Goal: Transaction & Acquisition: Purchase product/service

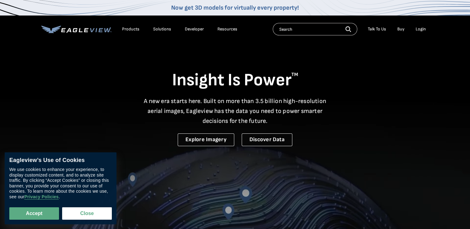
click at [421, 31] on div "Login" at bounding box center [420, 29] width 10 height 6
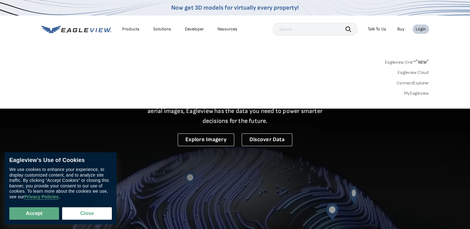
click at [421, 31] on div "Login" at bounding box center [420, 29] width 10 height 6
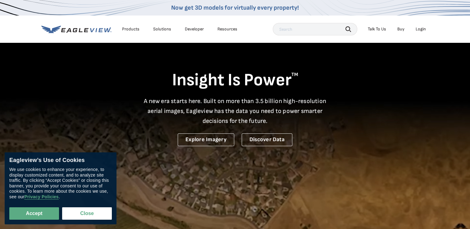
click at [420, 29] on div "Login" at bounding box center [420, 29] width 10 height 6
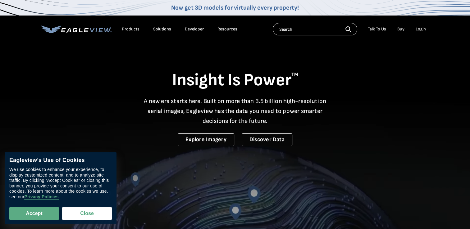
click at [418, 29] on div "Login" at bounding box center [420, 29] width 10 height 6
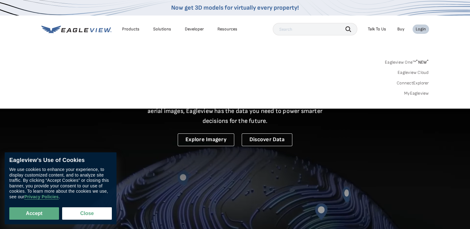
click at [418, 29] on div "Login" at bounding box center [420, 29] width 10 height 6
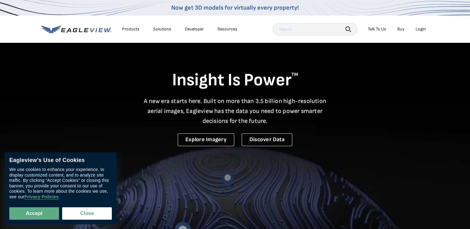
click at [418, 29] on div "Login" at bounding box center [420, 29] width 10 height 6
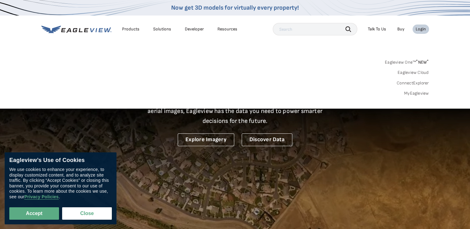
click at [401, 30] on link "Buy" at bounding box center [400, 29] width 7 height 6
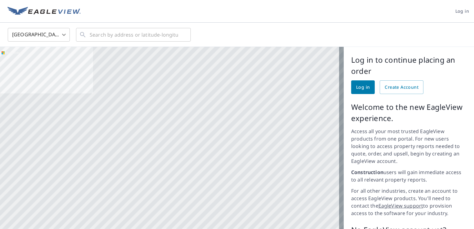
click at [362, 87] on span "Log in" at bounding box center [363, 87] width 14 height 8
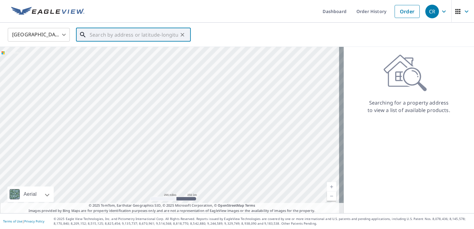
click at [119, 38] on input "text" at bounding box center [134, 34] width 88 height 17
paste input "Buenas noches, Espero que este correo les llegue"
type input "Buenas noches, Espero que este correo les llegue"
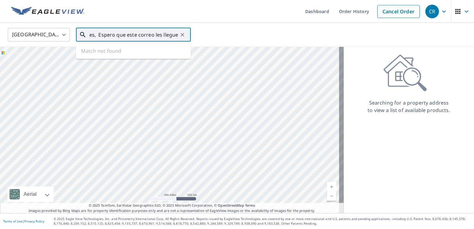
click at [119, 38] on input "Buenas noches, Espero que este correo les llegue" at bounding box center [134, 34] width 88 height 17
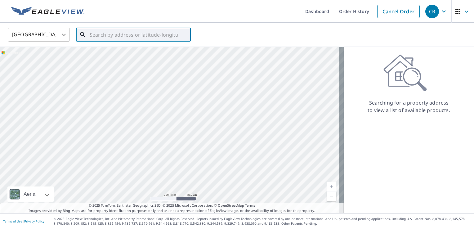
paste input "[STREET_ADDRESS]"
click at [115, 61] on p "[GEOGRAPHIC_DATA]" at bounding box center [136, 59] width 97 height 6
type input "[STREET_ADDRESS]"
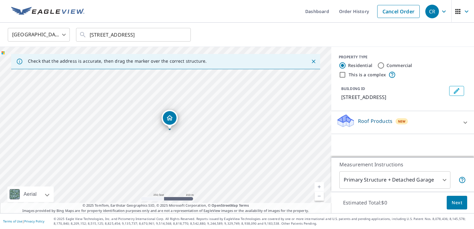
scroll to position [0, 0]
click at [457, 203] on span "Next" at bounding box center [457, 203] width 11 height 8
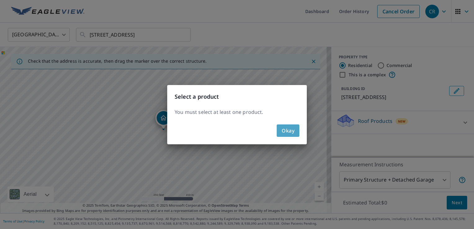
click at [294, 130] on span "Okay" at bounding box center [288, 130] width 13 height 9
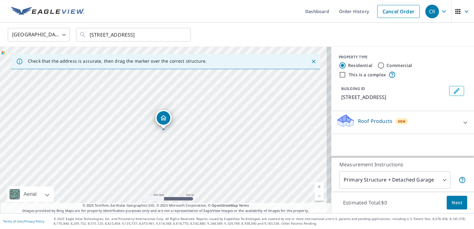
click at [452, 75] on div "This is a complex" at bounding box center [403, 74] width 128 height 7
click at [432, 182] on body "CR CR Dashboard Order History Cancel Order CR [GEOGRAPHIC_DATA] [GEOGRAPHIC_DAT…" at bounding box center [237, 114] width 474 height 229
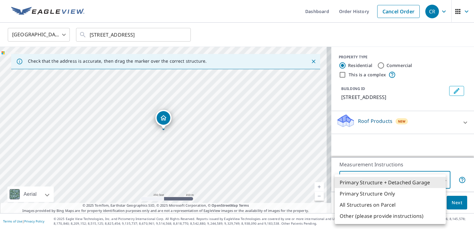
click at [432, 182] on li "Primary Structure + Detached Garage" at bounding box center [390, 182] width 111 height 11
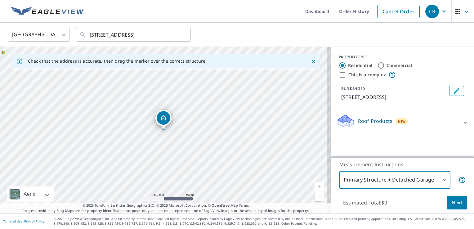
click at [458, 201] on button "Next" at bounding box center [457, 203] width 20 height 14
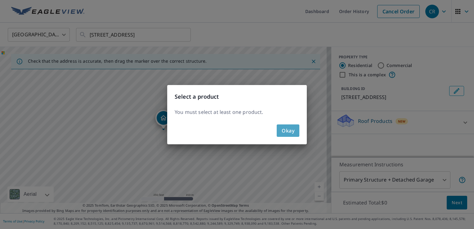
click at [294, 133] on span "Okay" at bounding box center [288, 130] width 13 height 9
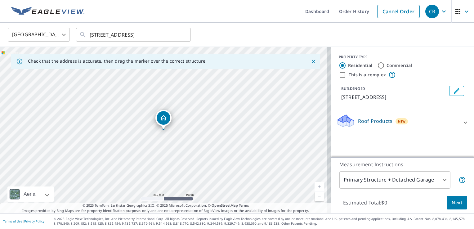
click at [377, 65] on input "Commercial" at bounding box center [380, 65] width 7 height 7
radio input "true"
type input "4"
click at [339, 65] on input "Residential" at bounding box center [342, 65] width 7 height 7
radio input "true"
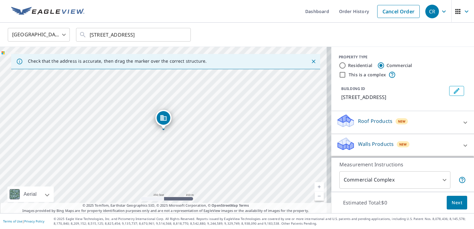
type input "1"
click at [460, 126] on div at bounding box center [465, 122] width 15 height 15
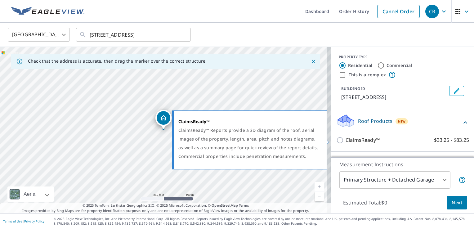
click at [336, 142] on input "ClaimsReady™ $33.25 - $83.25" at bounding box center [340, 140] width 9 height 7
checkbox input "true"
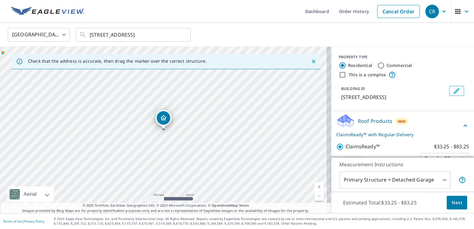
click at [455, 206] on span "Next" at bounding box center [457, 203] width 11 height 8
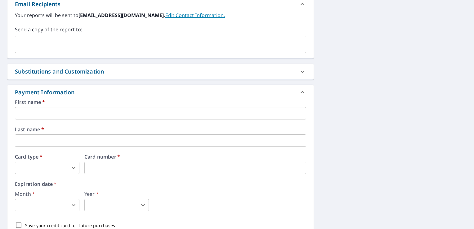
scroll to position [254, 0]
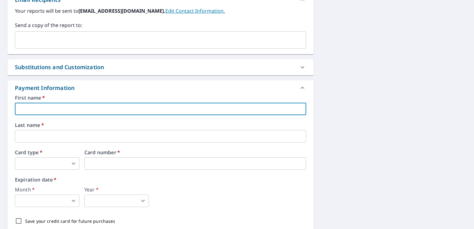
click at [102, 105] on input "text" at bounding box center [160, 109] width 291 height 12
type input "[PERSON_NAME]"
click at [53, 166] on body "CR CR Dashboard Order History Cancel Order CR Dashboard / Finalize Order Finali…" at bounding box center [237, 114] width 474 height 229
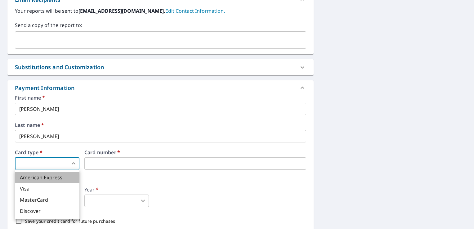
click at [54, 175] on li "American Express" at bounding box center [47, 177] width 65 height 11
type input "1"
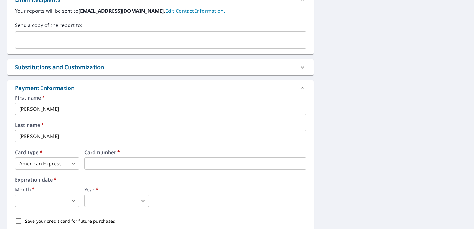
click at [96, 179] on label "Expiration date   *" at bounding box center [160, 179] width 291 height 5
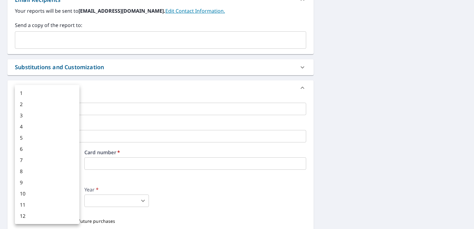
click at [51, 205] on body "CR CR Dashboard Order History Cancel Order CR Dashboard / Finalize Order Finali…" at bounding box center [237, 114] width 474 height 229
click at [27, 92] on li "1" at bounding box center [47, 93] width 65 height 11
type input "1"
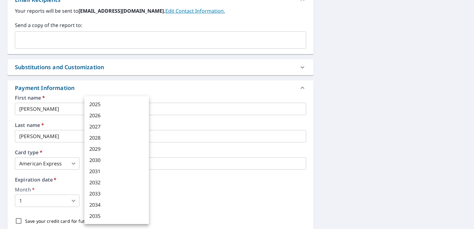
click at [119, 198] on body "CR CR Dashboard Order History Cancel Order CR Dashboard / Finalize Order Finali…" at bounding box center [237, 114] width 474 height 229
click at [109, 159] on li "2030" at bounding box center [116, 160] width 65 height 11
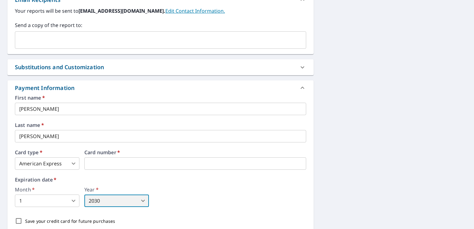
type input "2030"
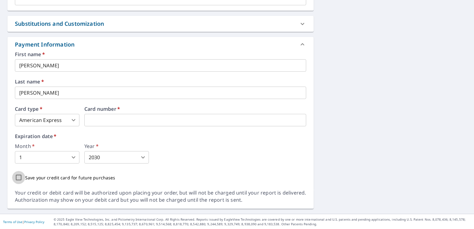
click at [20, 179] on input "Save your credit card for future purchases" at bounding box center [18, 177] width 13 height 13
checkbox input "true"
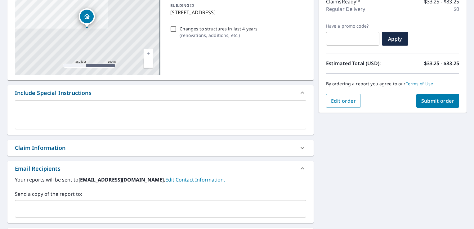
scroll to position [0, 0]
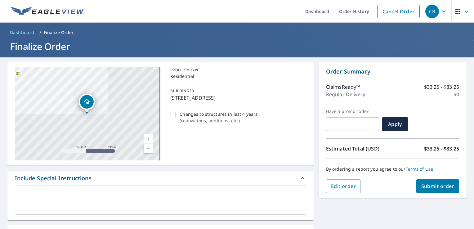
click at [425, 184] on span "Submit order" at bounding box center [438, 186] width 33 height 7
